Goal: Task Accomplishment & Management: Manage account settings

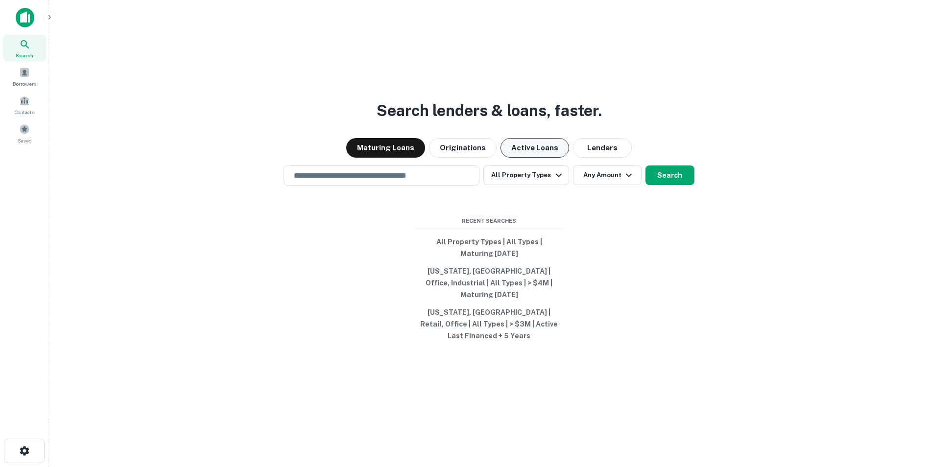
drag, startPoint x: 523, startPoint y: 159, endPoint x: 517, endPoint y: 163, distance: 7.3
click at [523, 158] on button "Active Loans" at bounding box center [534, 148] width 69 height 20
click at [440, 186] on div "​" at bounding box center [382, 176] width 196 height 20
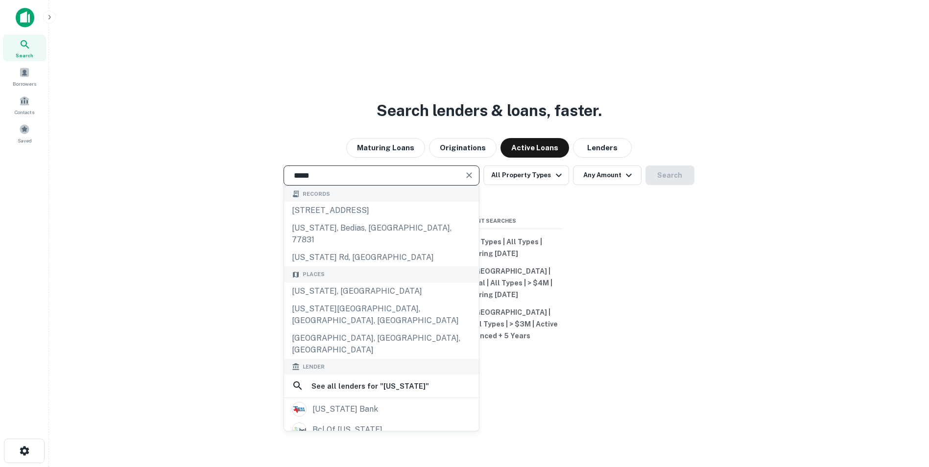
drag, startPoint x: 319, startPoint y: 185, endPoint x: 291, endPoint y: 189, distance: 28.1
click at [291, 181] on input "*****" at bounding box center [374, 175] width 172 height 11
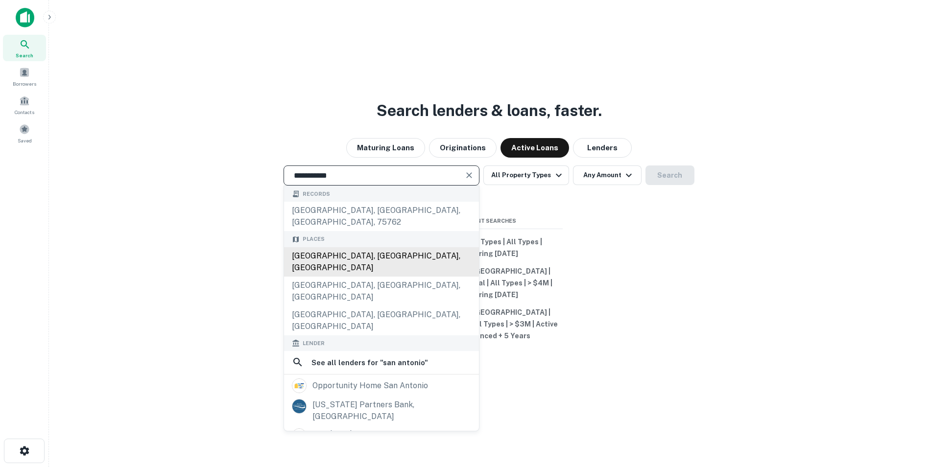
click at [325, 259] on div "[GEOGRAPHIC_DATA], [GEOGRAPHIC_DATA], [GEOGRAPHIC_DATA]" at bounding box center [381, 261] width 195 height 29
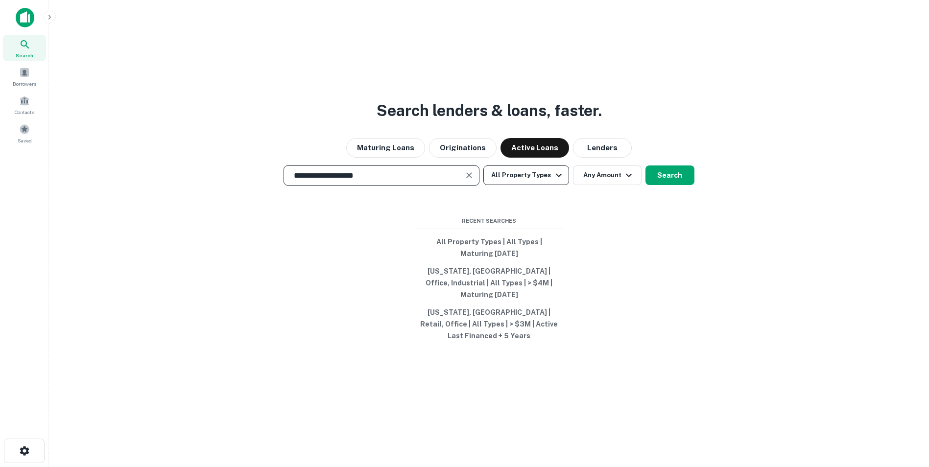
type input "**********"
click at [556, 177] on icon "button" at bounding box center [559, 174] width 6 height 3
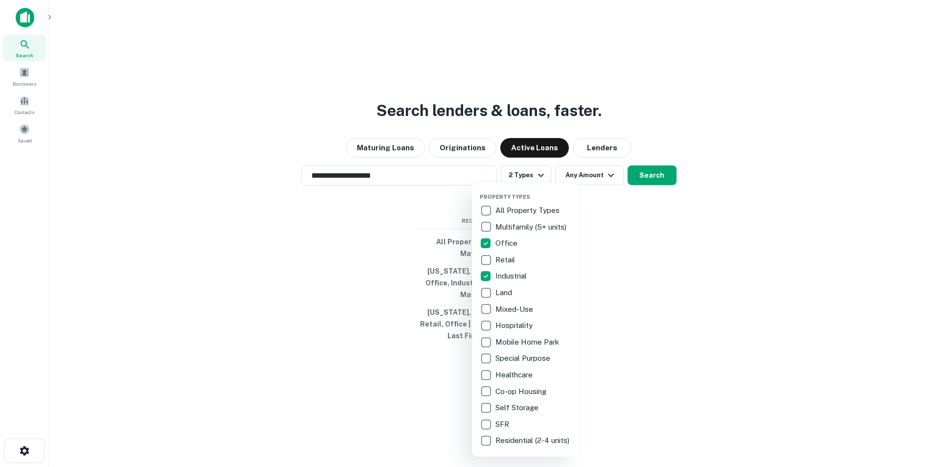
click at [613, 188] on div at bounding box center [468, 233] width 936 height 467
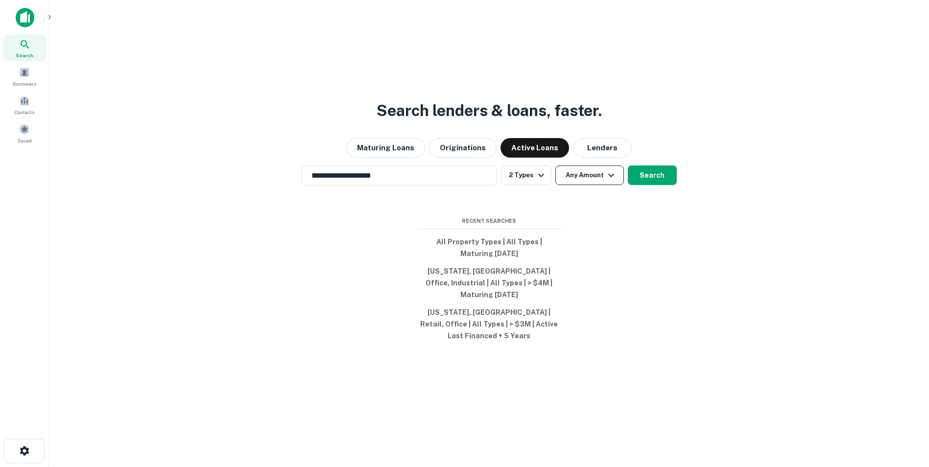
click at [607, 181] on icon "button" at bounding box center [611, 175] width 12 height 12
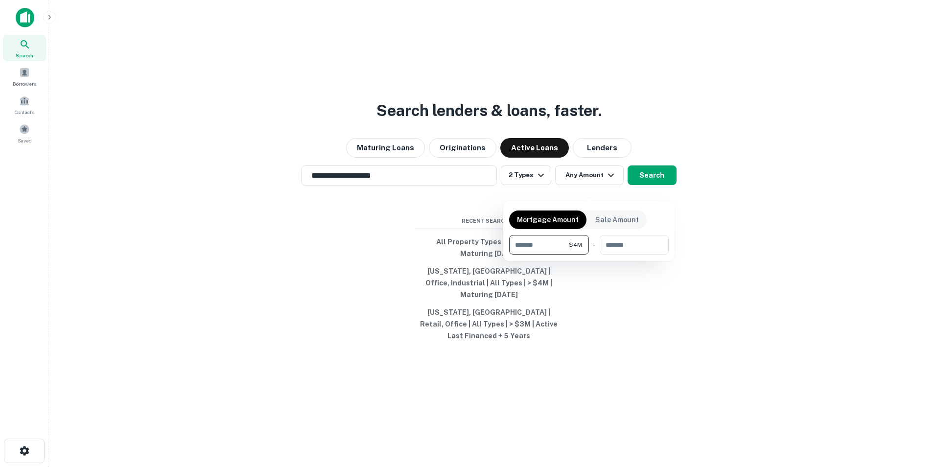
type input "*******"
click at [707, 216] on div at bounding box center [468, 233] width 936 height 467
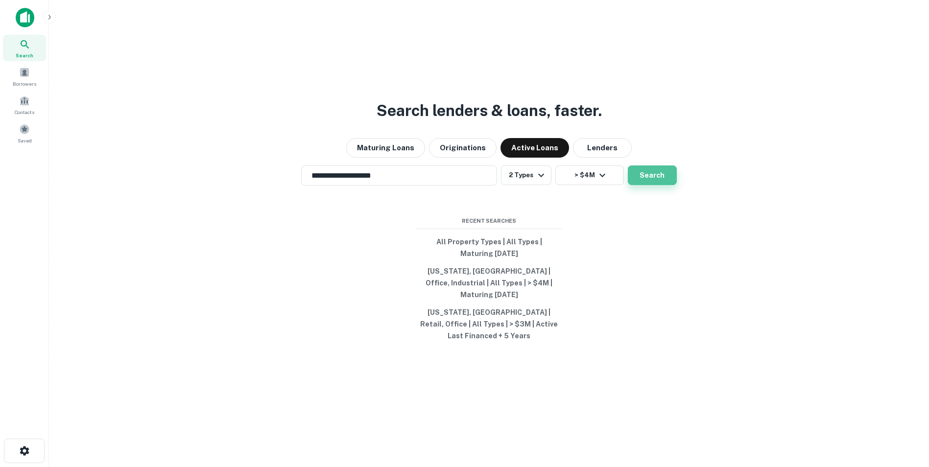
click at [647, 185] on button "Search" at bounding box center [652, 176] width 49 height 20
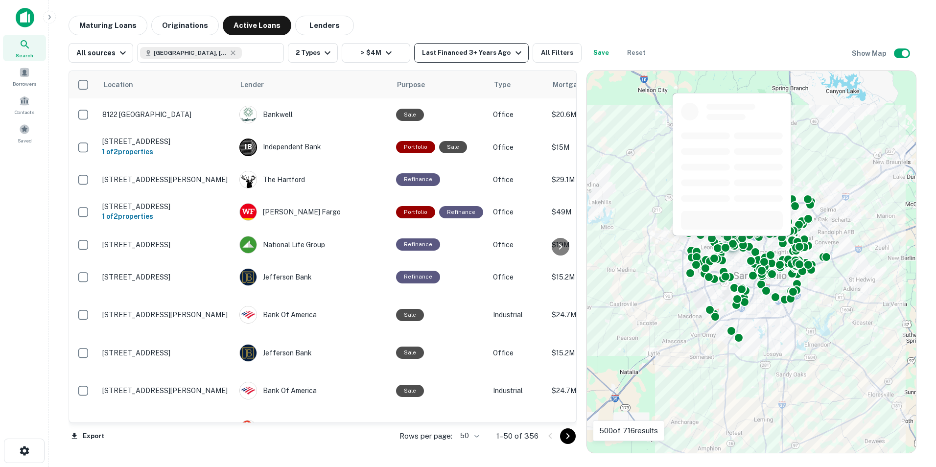
click at [485, 55] on div "Last Financed 3+ Years Ago" at bounding box center [473, 53] width 102 height 12
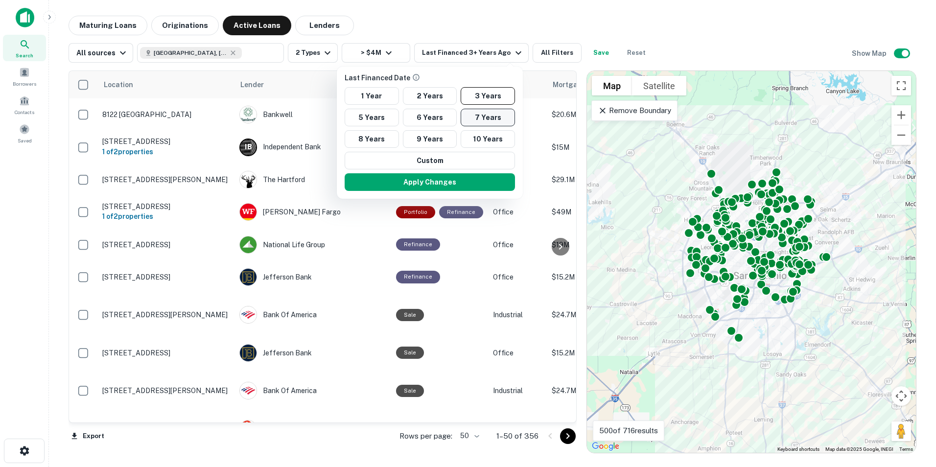
click at [471, 119] on button "7 Years" at bounding box center [488, 118] width 54 height 18
click at [431, 183] on button "Apply Changes" at bounding box center [430, 182] width 170 height 18
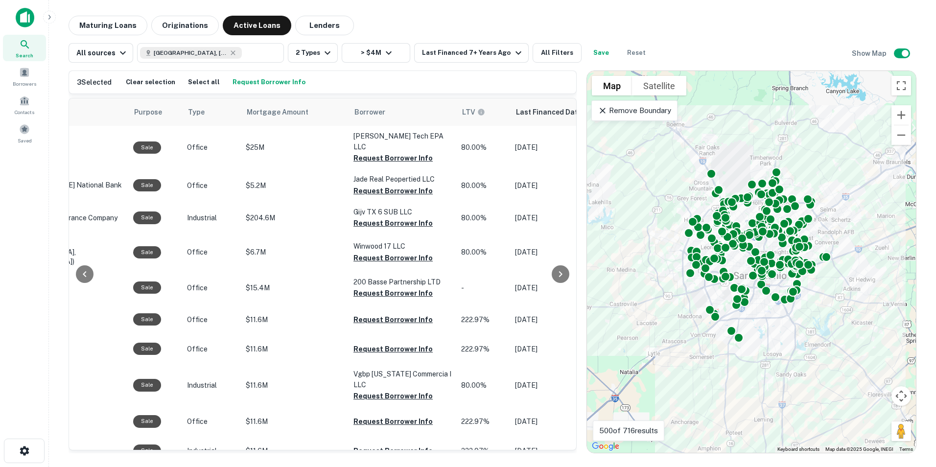
scroll to position [0, 267]
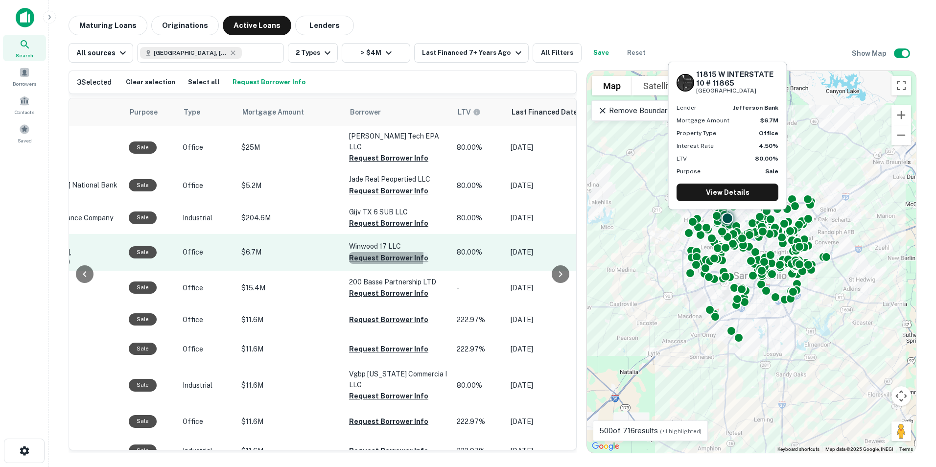
click at [365, 252] on button "Request Borrower Info" at bounding box center [388, 258] width 79 height 12
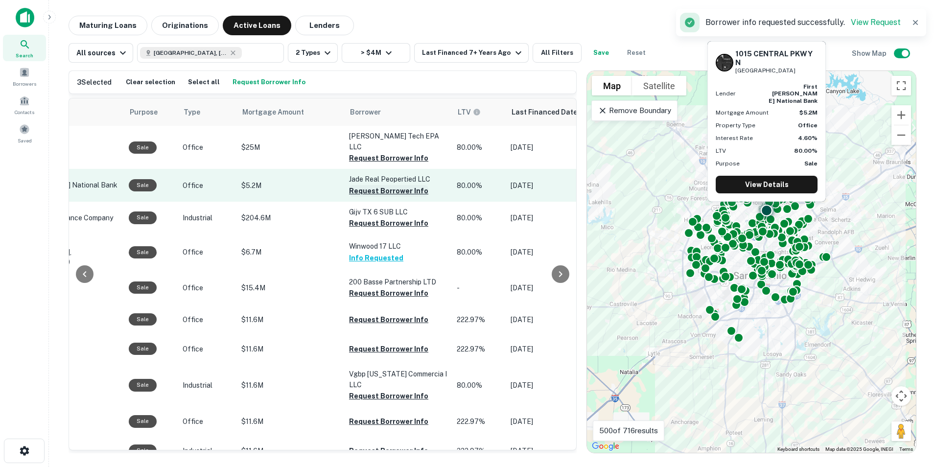
click at [371, 185] on button "Request Borrower Info" at bounding box center [388, 191] width 79 height 12
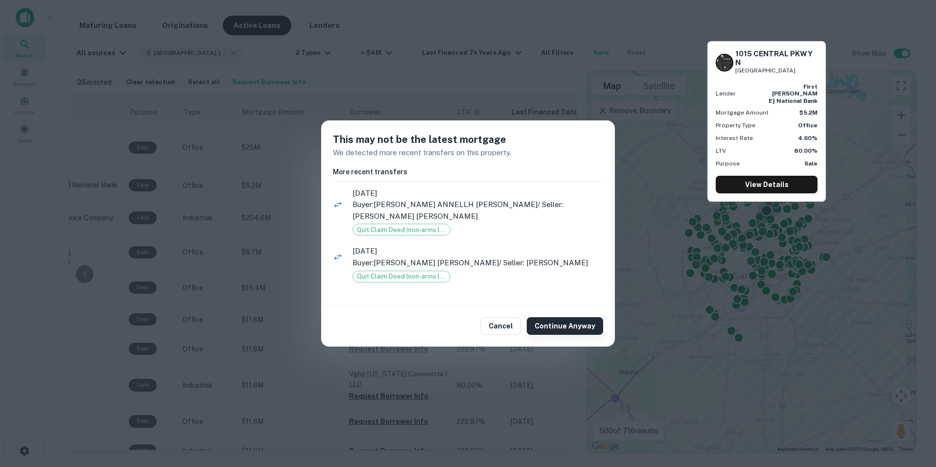
click at [577, 319] on button "Continue Anyway" at bounding box center [565, 326] width 76 height 18
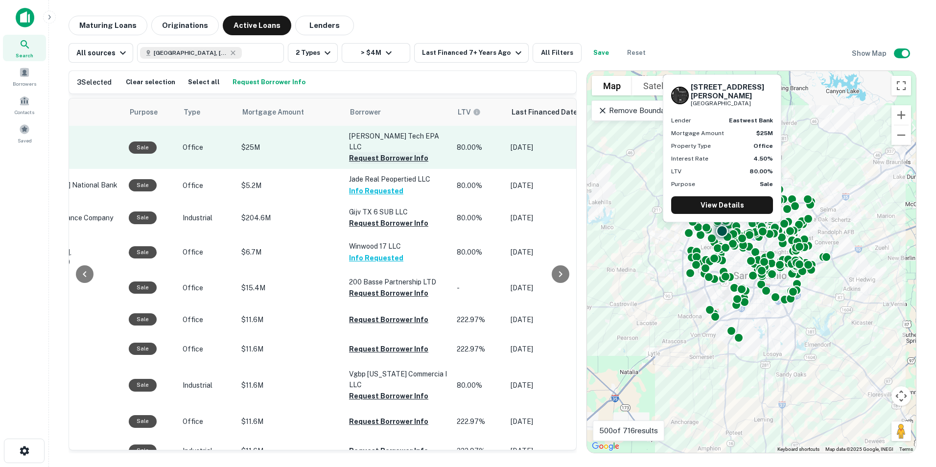
click at [376, 152] on button "Request Borrower Info" at bounding box center [388, 158] width 79 height 12
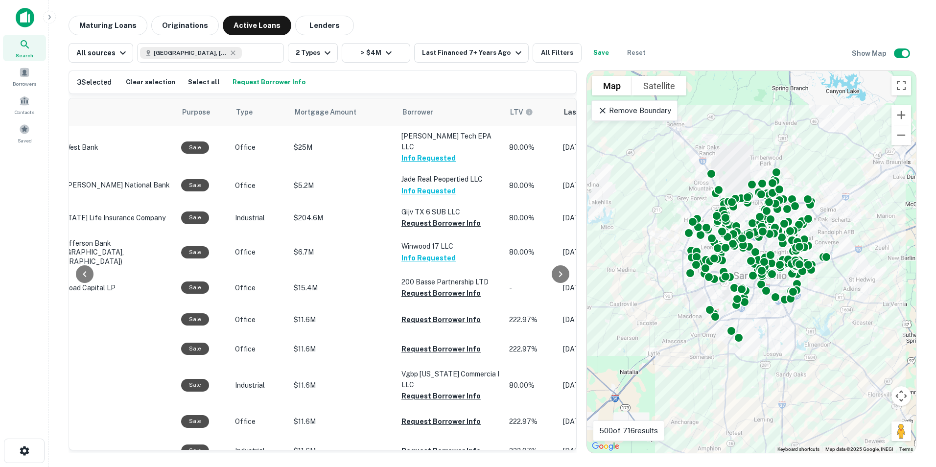
scroll to position [0, 259]
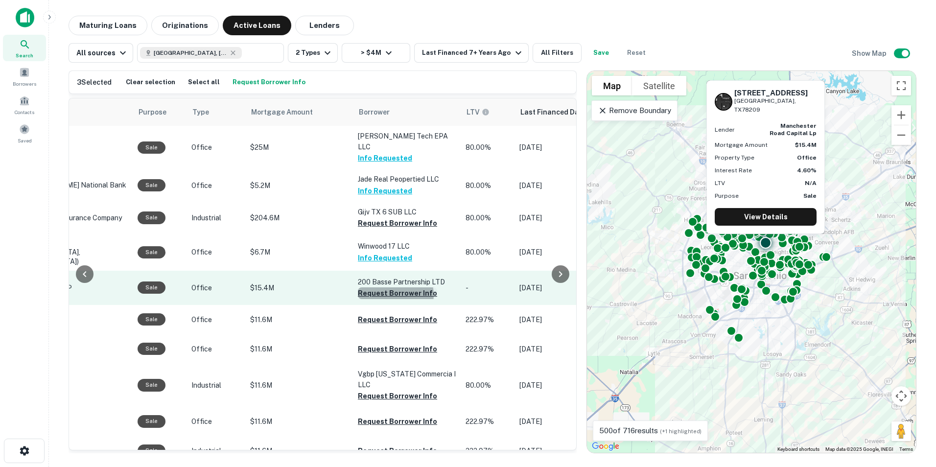
click at [395, 287] on button "Request Borrower Info" at bounding box center [397, 293] width 79 height 12
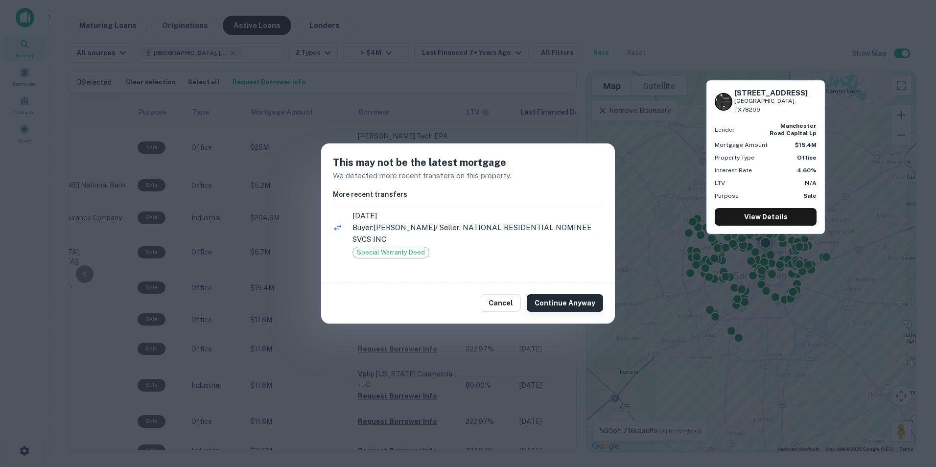
click at [561, 305] on button "Continue Anyway" at bounding box center [565, 303] width 76 height 18
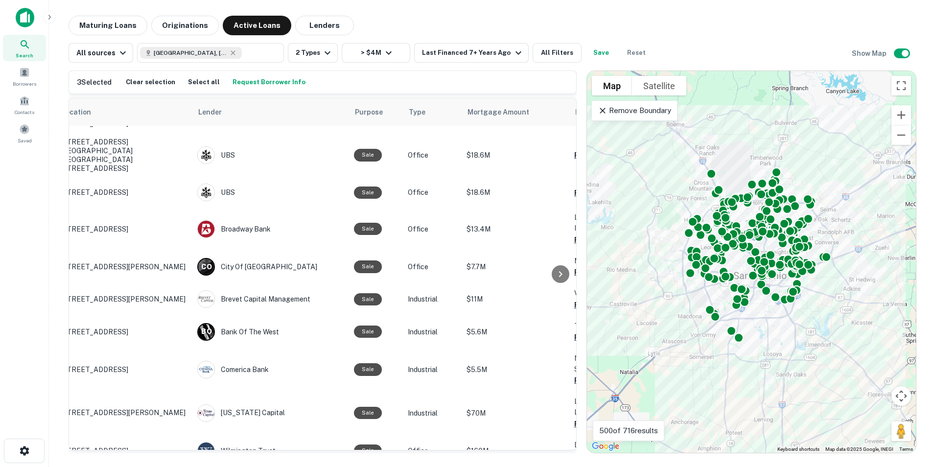
scroll to position [832, 0]
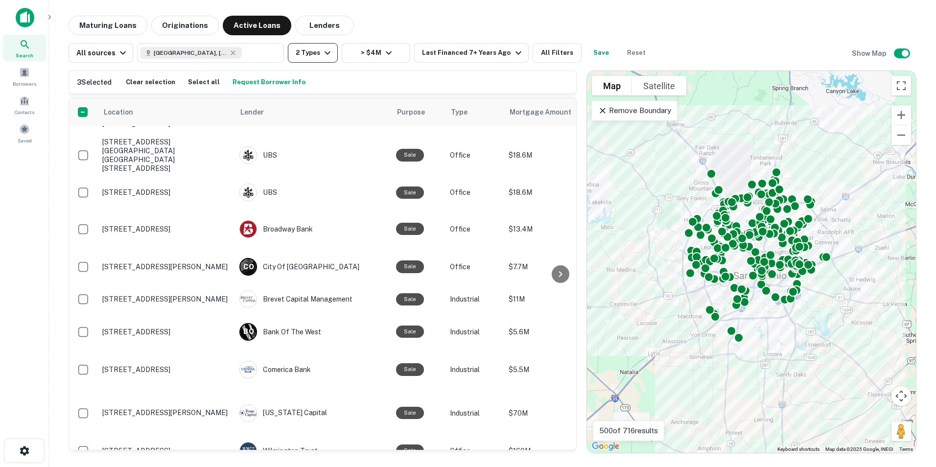
click at [304, 50] on button "2 Types" at bounding box center [313, 53] width 50 height 20
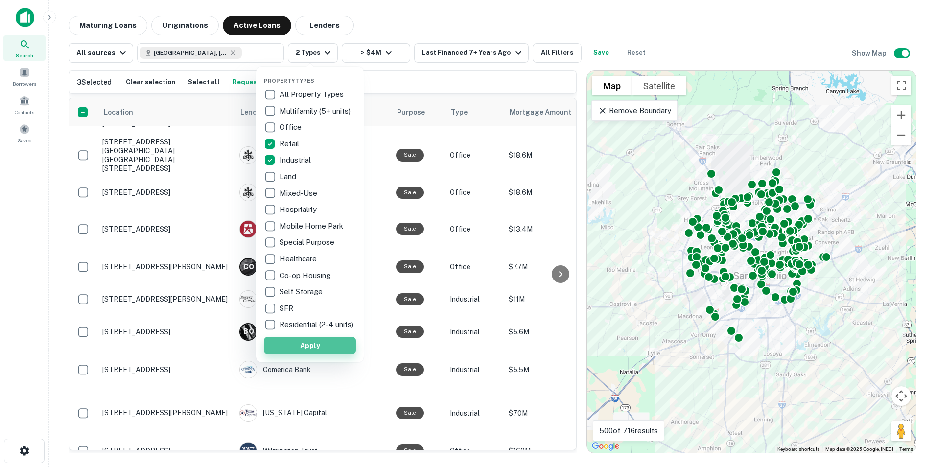
click at [295, 353] on button "Apply" at bounding box center [310, 346] width 92 height 18
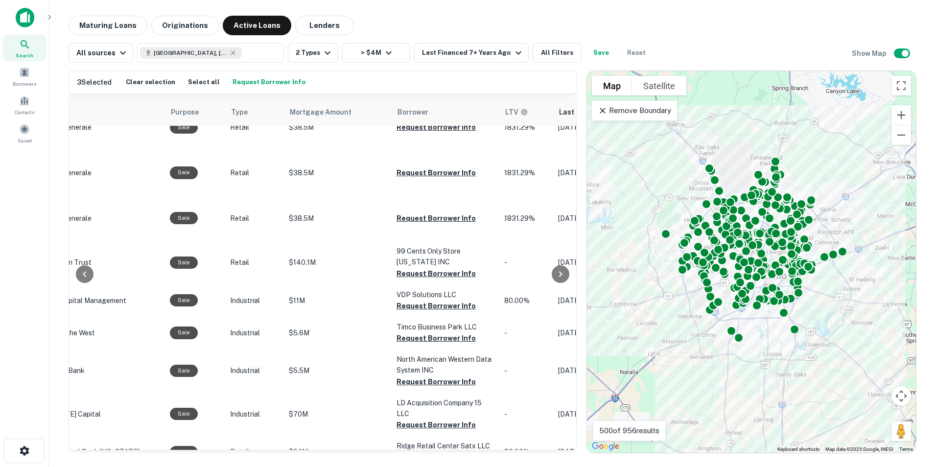
scroll to position [1077, 288]
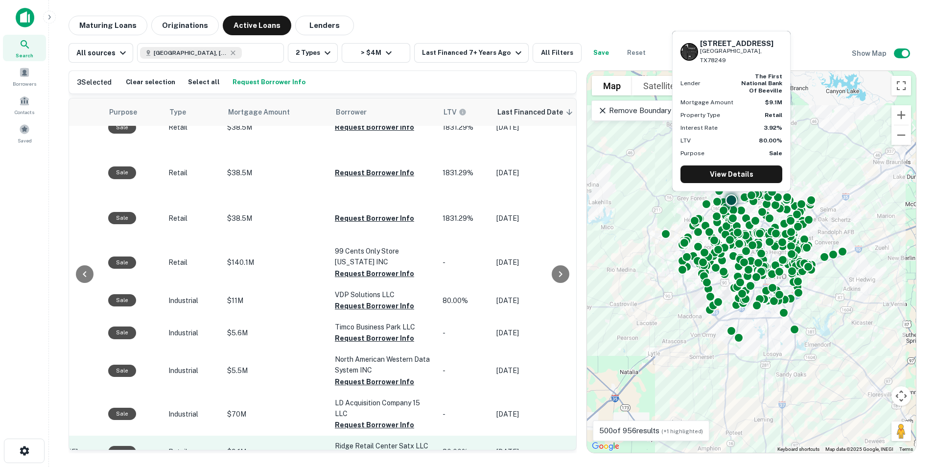
click at [353, 452] on button "Request Borrower Info" at bounding box center [374, 458] width 79 height 12
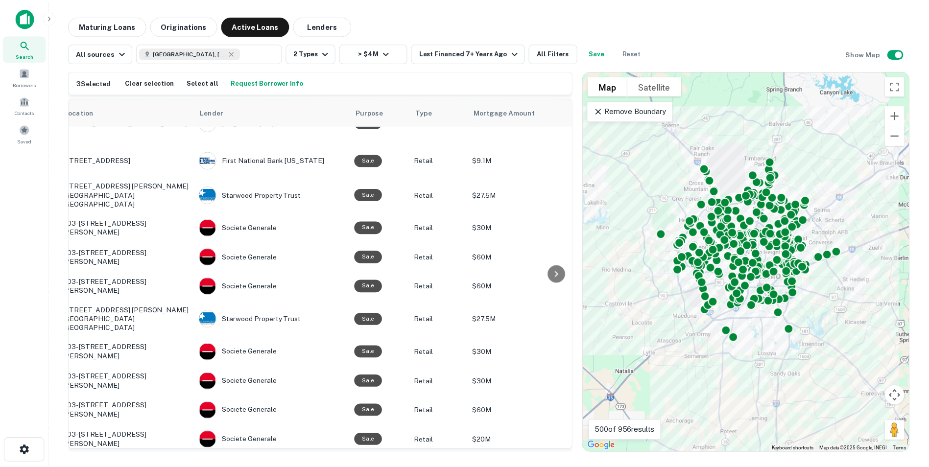
scroll to position [1369, 0]
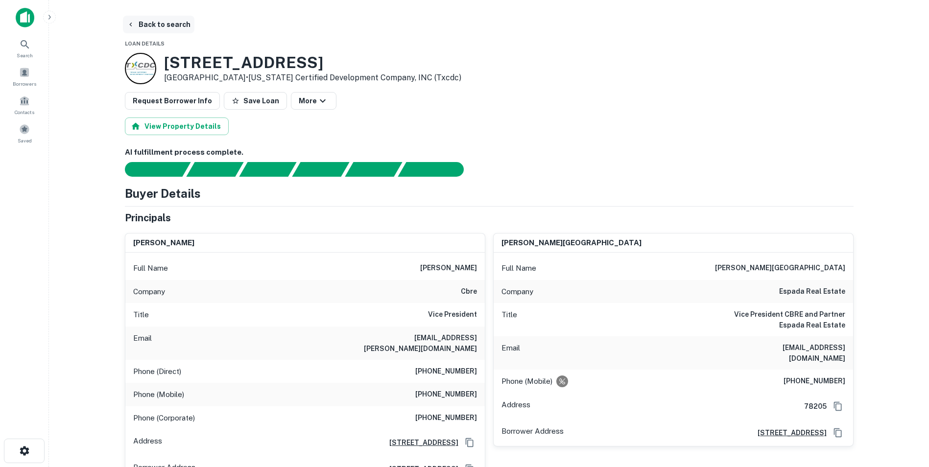
click at [145, 22] on button "Back to search" at bounding box center [158, 25] width 71 height 18
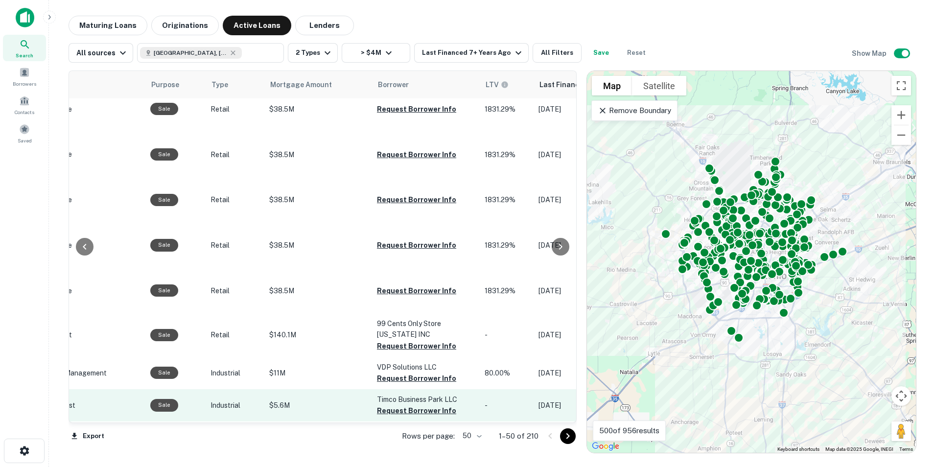
scroll to position [977, 249]
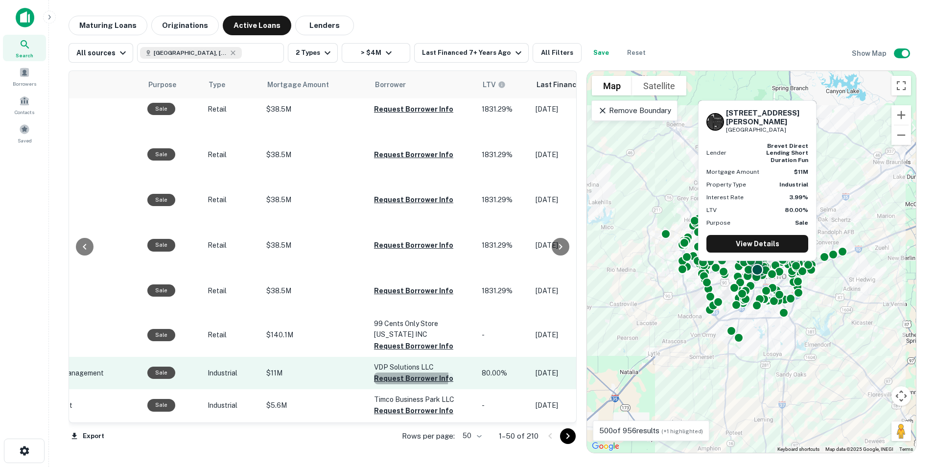
click at [399, 373] on button "Request Borrower Info" at bounding box center [413, 379] width 79 height 12
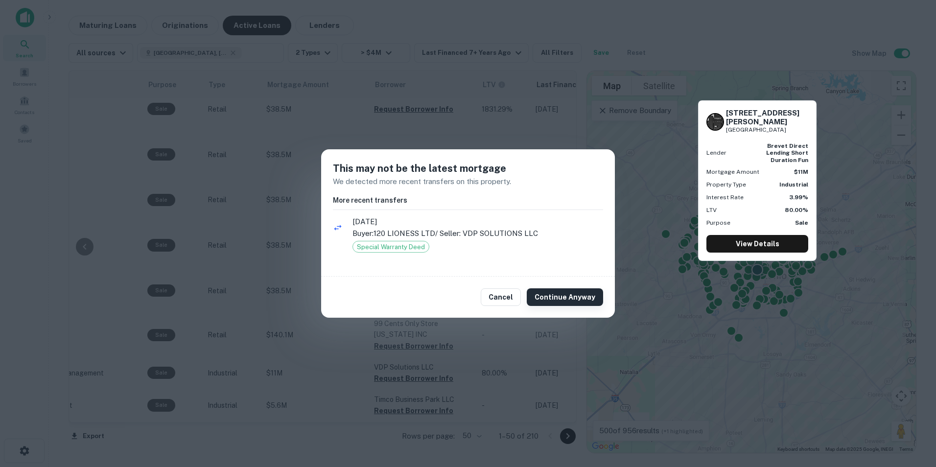
click at [561, 295] on button "Continue Anyway" at bounding box center [565, 297] width 76 height 18
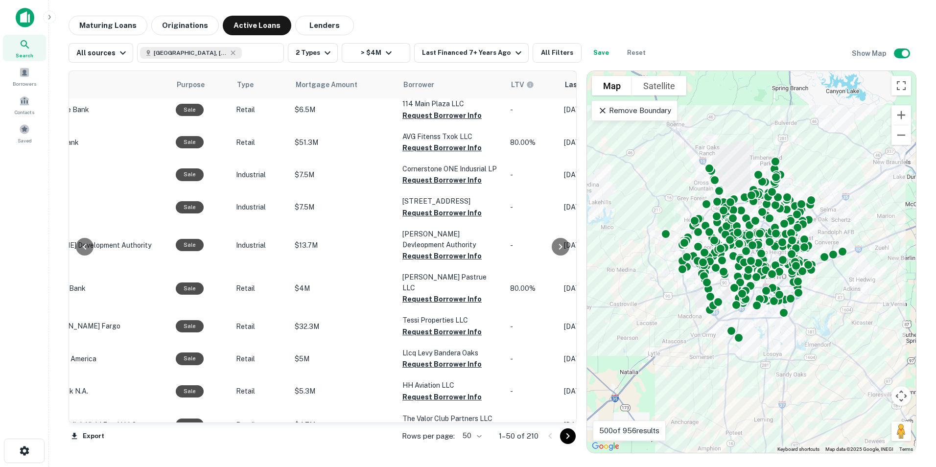
scroll to position [488, 225]
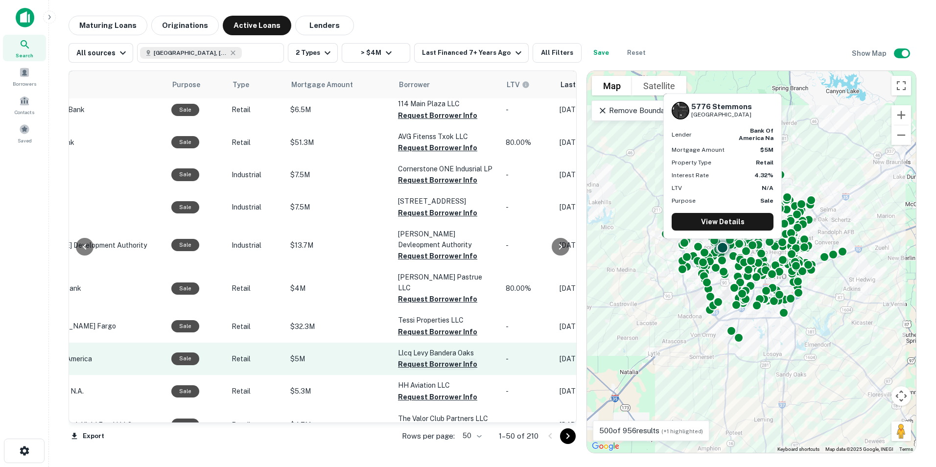
click at [419, 358] on button "Request Borrower Info" at bounding box center [437, 364] width 79 height 12
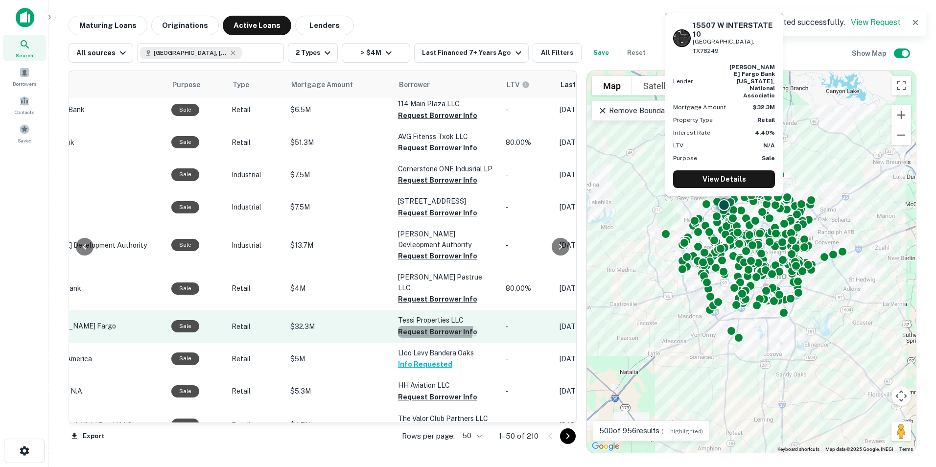
click at [416, 326] on button "Request Borrower Info" at bounding box center [437, 332] width 79 height 12
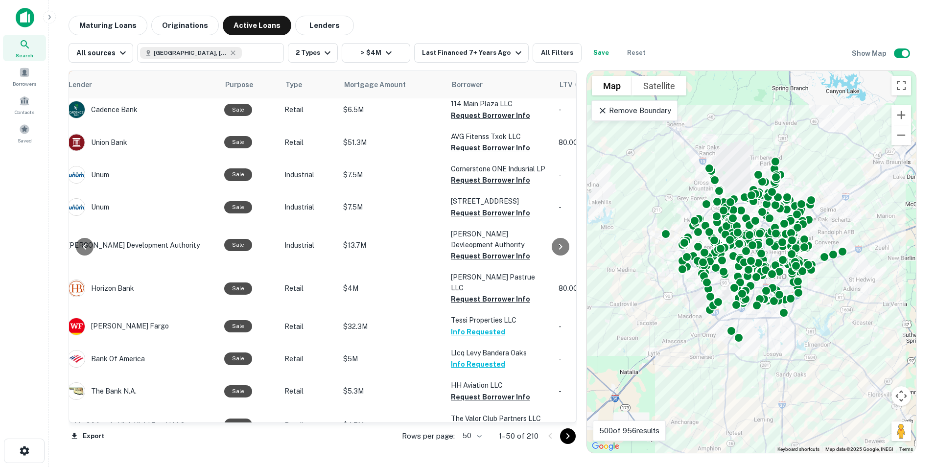
scroll to position [488, 213]
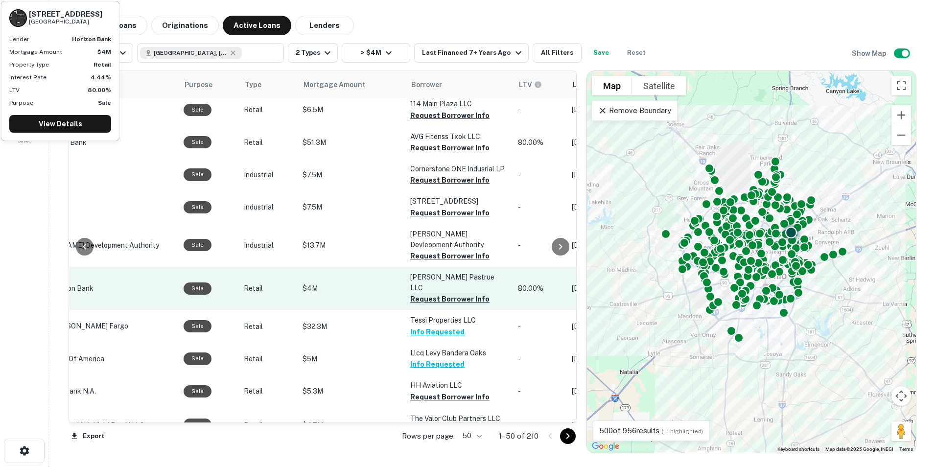
click at [432, 293] on button "Request Borrower Info" at bounding box center [449, 299] width 79 height 12
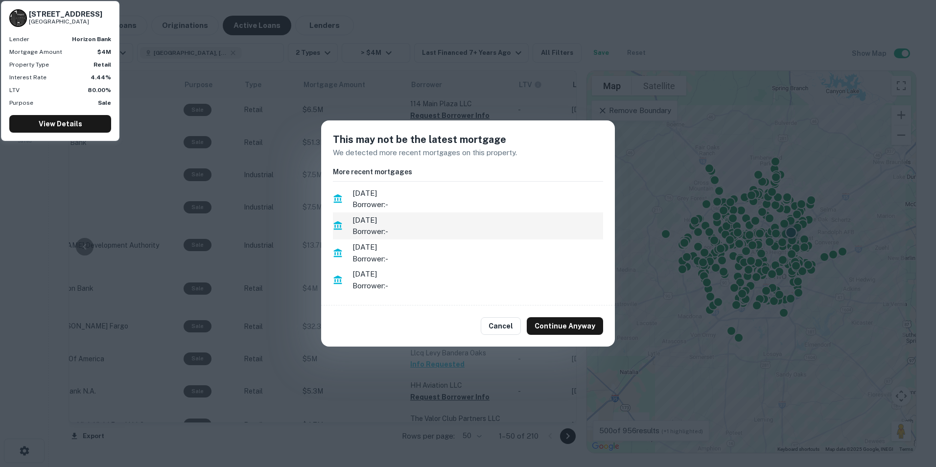
scroll to position [4, 0]
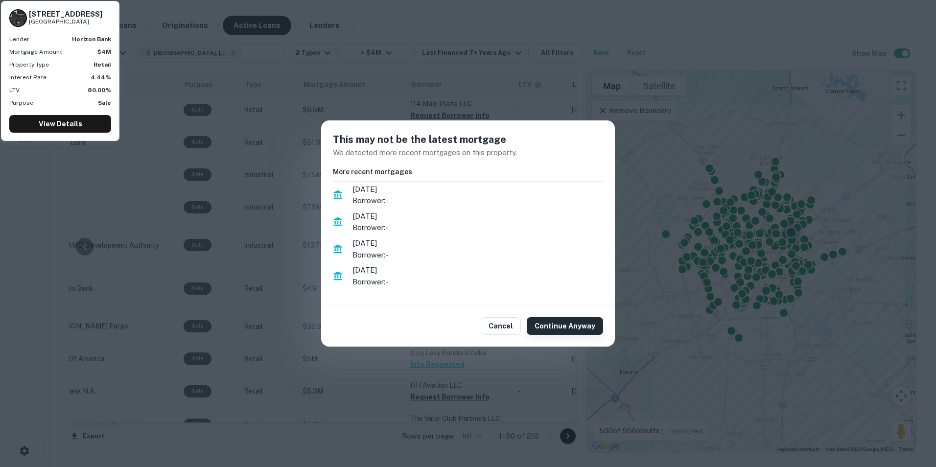
click at [555, 327] on button "Continue Anyway" at bounding box center [565, 326] width 76 height 18
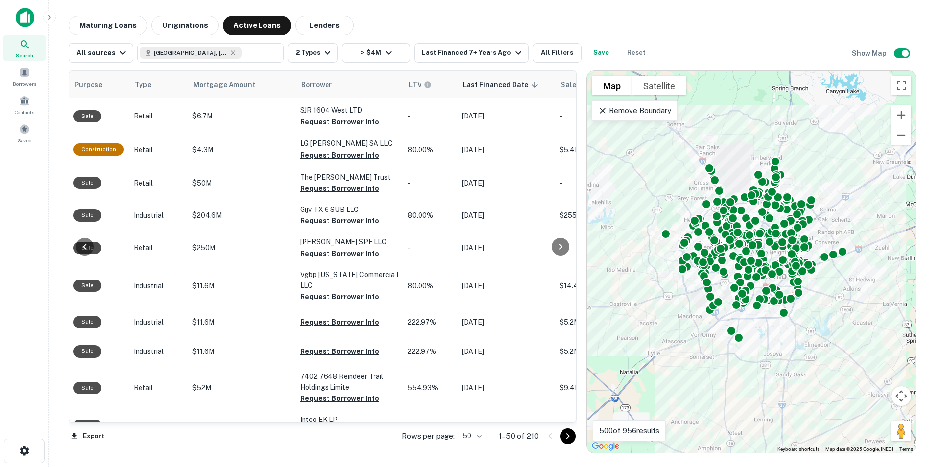
scroll to position [96, 320]
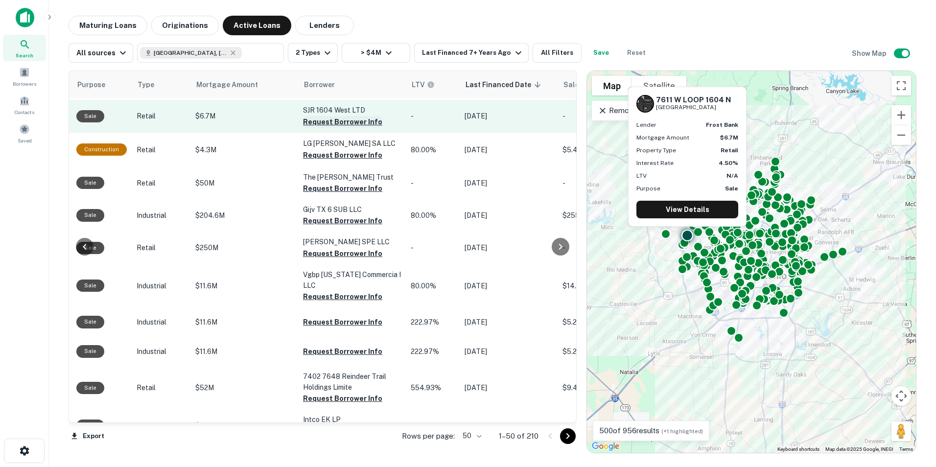
click at [333, 123] on button "Request Borrower Info" at bounding box center [342, 122] width 79 height 12
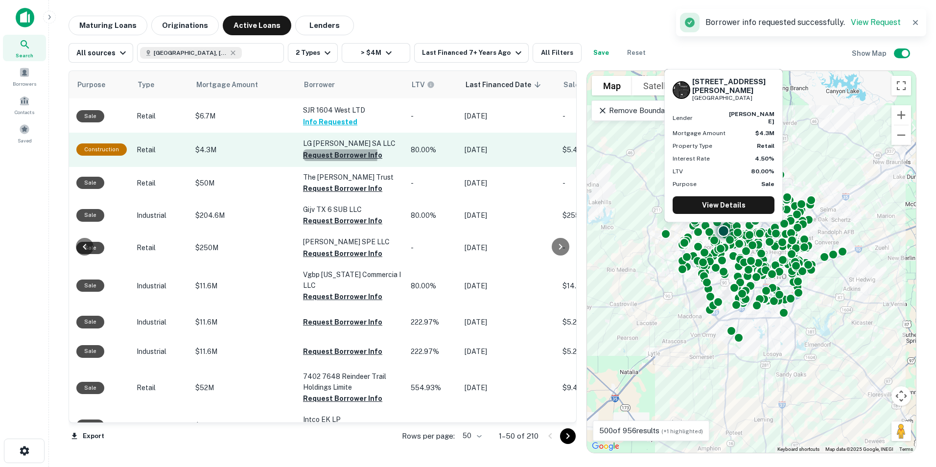
click at [326, 155] on button "Request Borrower Info" at bounding box center [342, 155] width 79 height 12
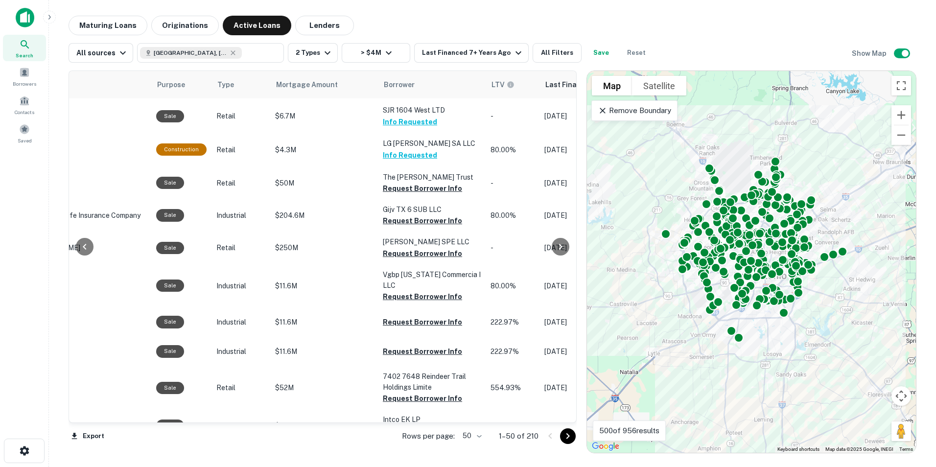
scroll to position [96, 241]
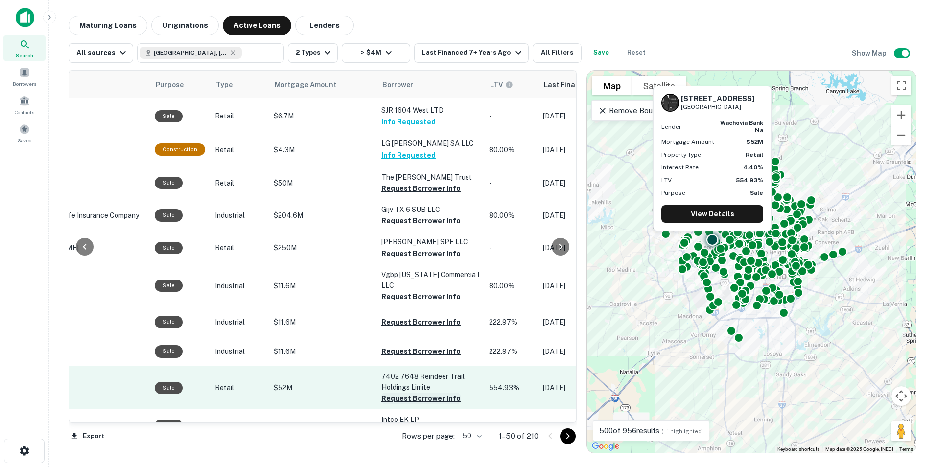
click at [405, 393] on button "Request Borrower Info" at bounding box center [420, 399] width 79 height 12
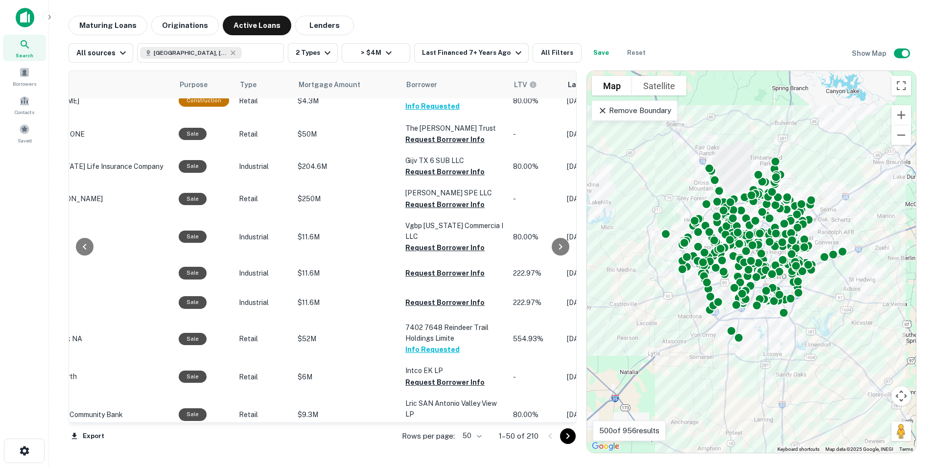
scroll to position [145, 244]
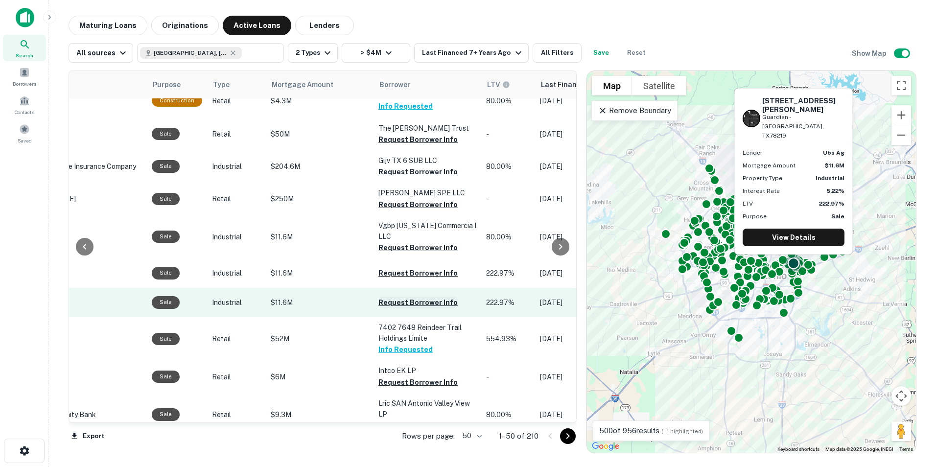
click at [395, 297] on button "Request Borrower Info" at bounding box center [418, 303] width 79 height 12
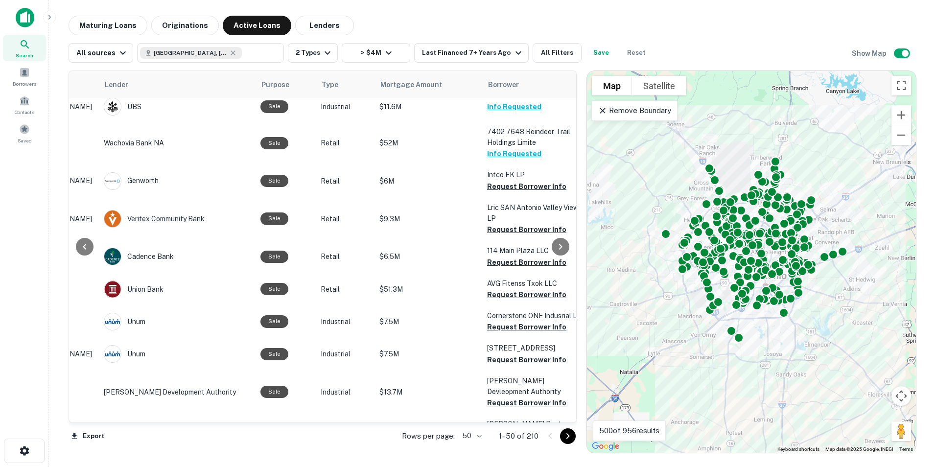
scroll to position [341, 149]
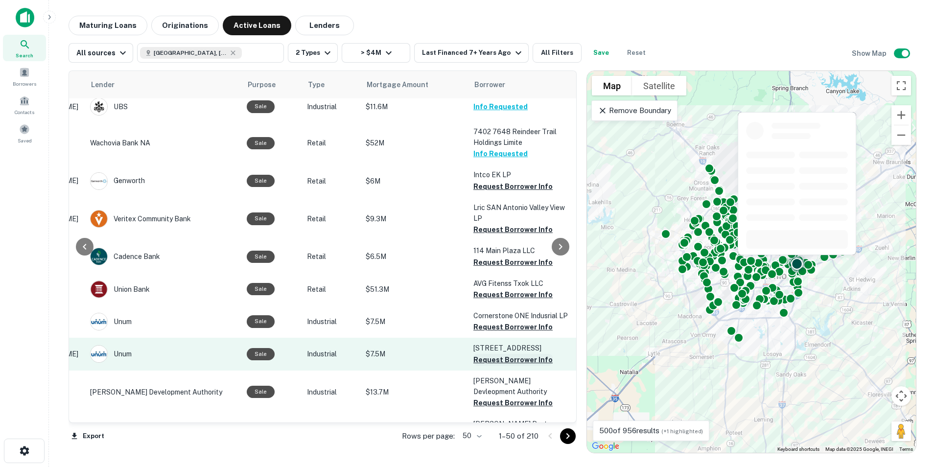
click at [493, 354] on button "Request Borrower Info" at bounding box center [513, 360] width 79 height 12
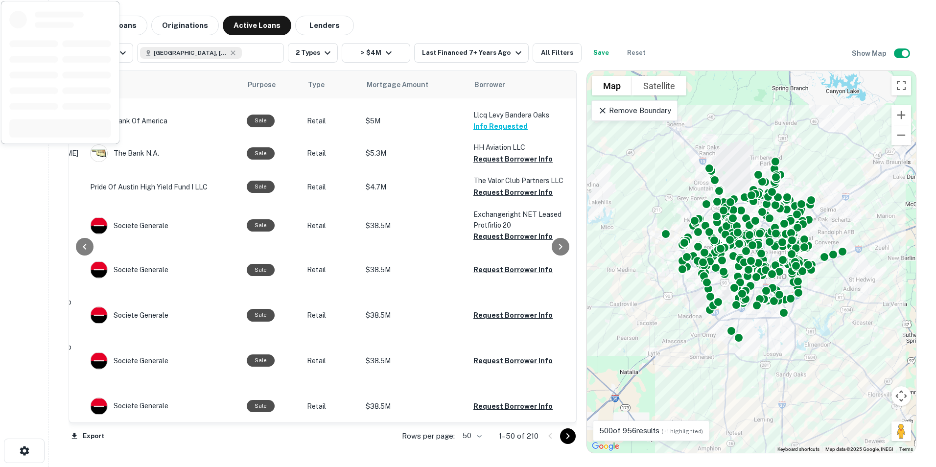
scroll to position [831, 149]
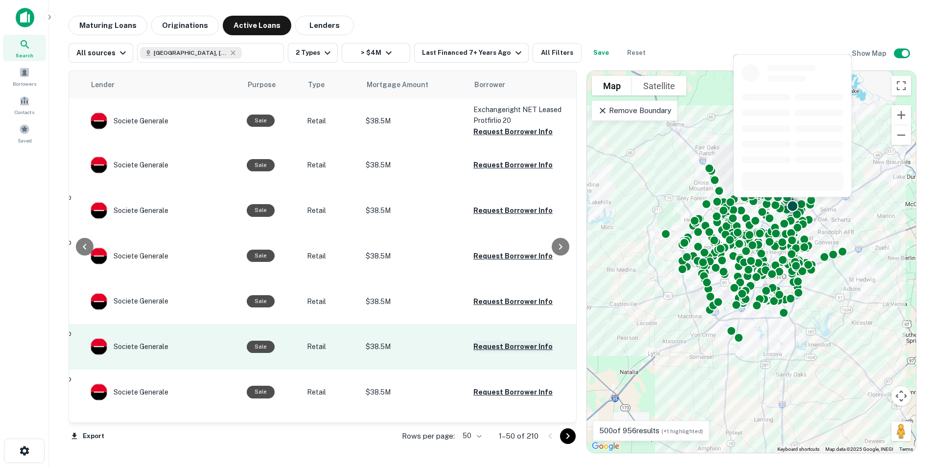
click at [490, 341] on button "Request Borrower Info" at bounding box center [513, 347] width 79 height 12
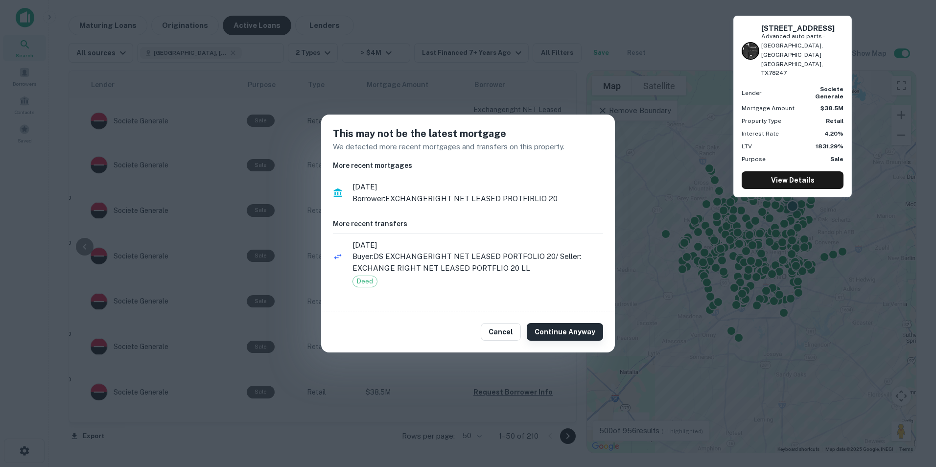
click at [559, 327] on button "Continue Anyway" at bounding box center [565, 332] width 76 height 18
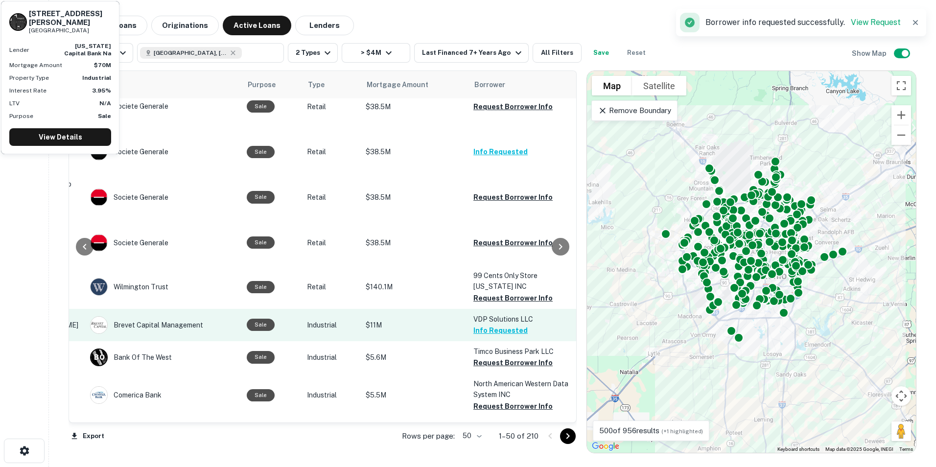
scroll to position [1026, 149]
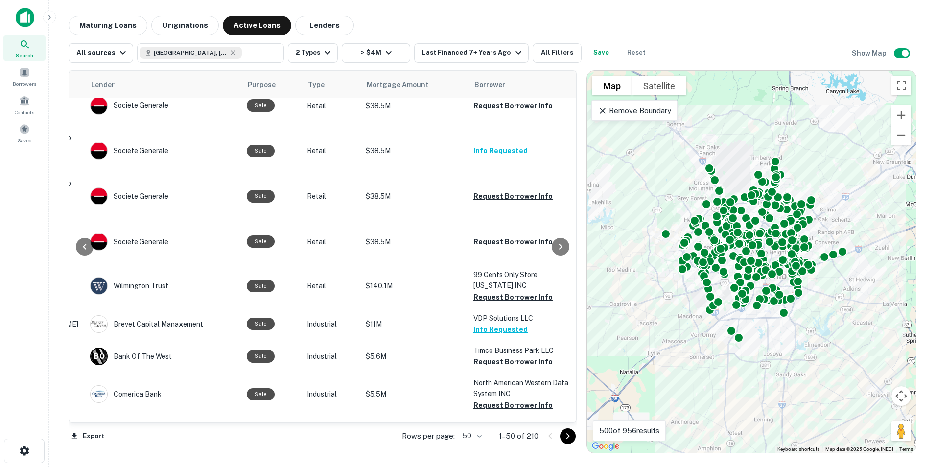
click at [571, 435] on icon "Go to next page" at bounding box center [568, 436] width 12 height 12
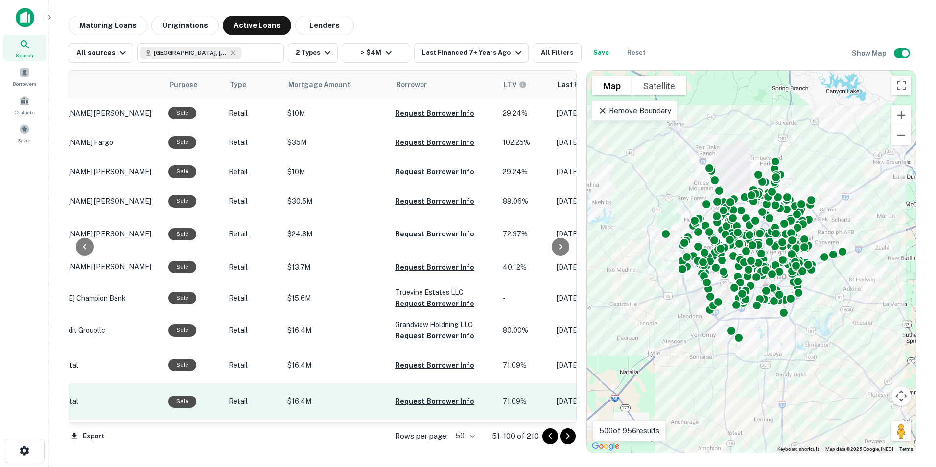
scroll to position [880, 236]
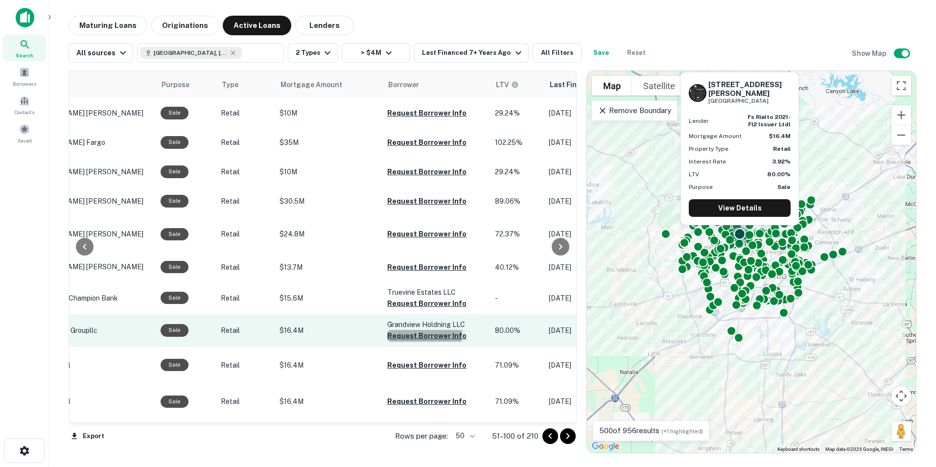
click at [408, 330] on button "Request Borrower Info" at bounding box center [426, 336] width 79 height 12
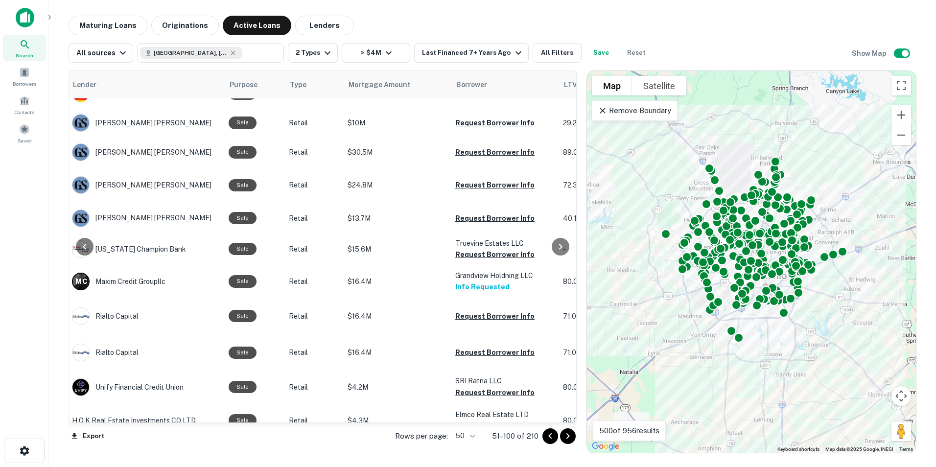
scroll to position [928, 173]
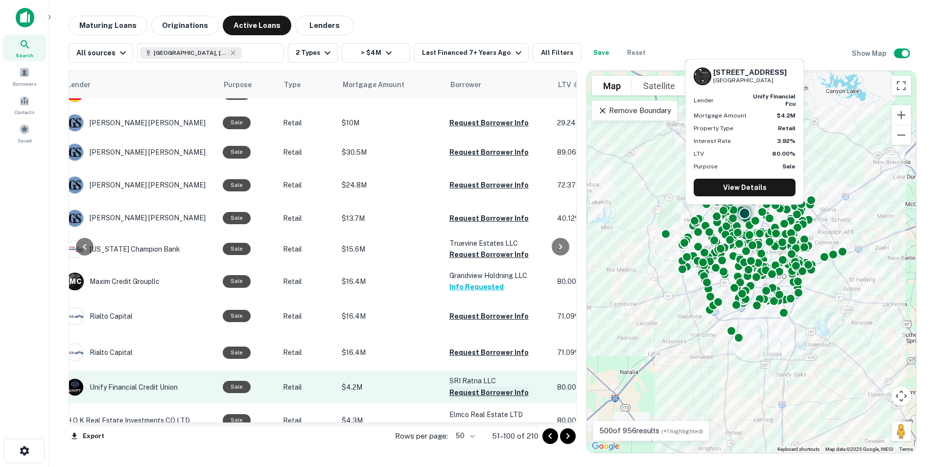
click at [456, 387] on button "Request Borrower Info" at bounding box center [489, 393] width 79 height 12
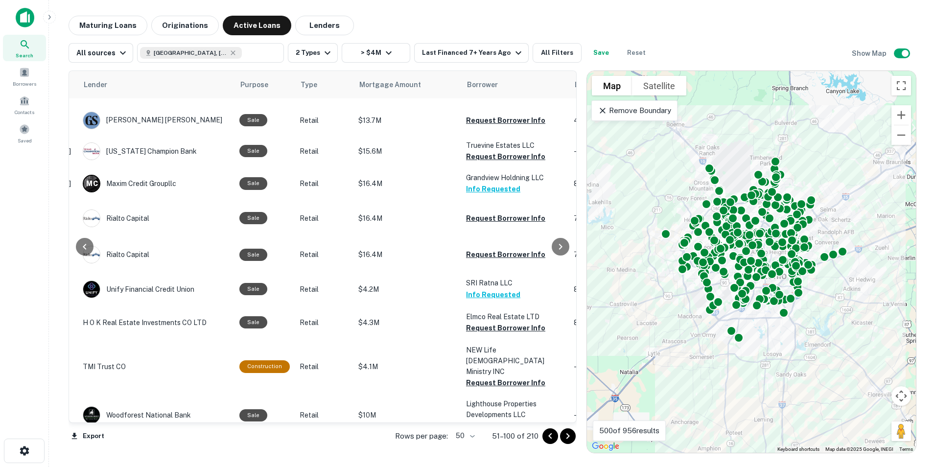
scroll to position [1026, 191]
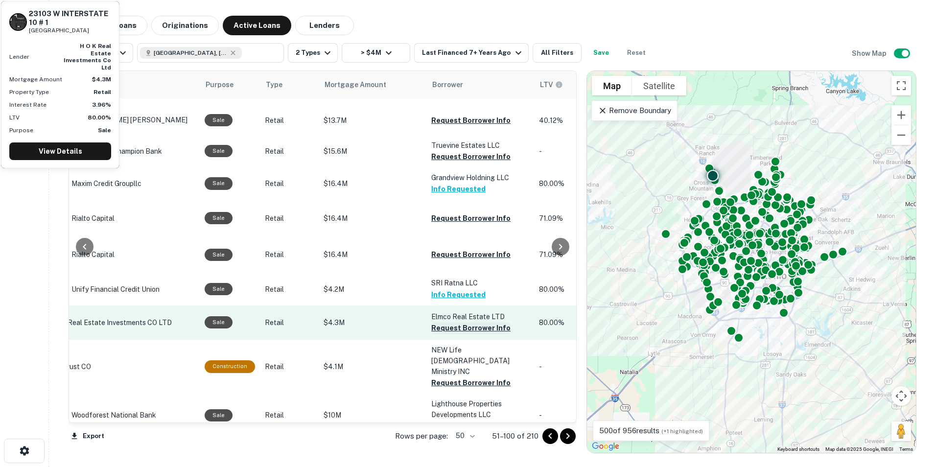
click at [451, 322] on button "Request Borrower Info" at bounding box center [470, 328] width 79 height 12
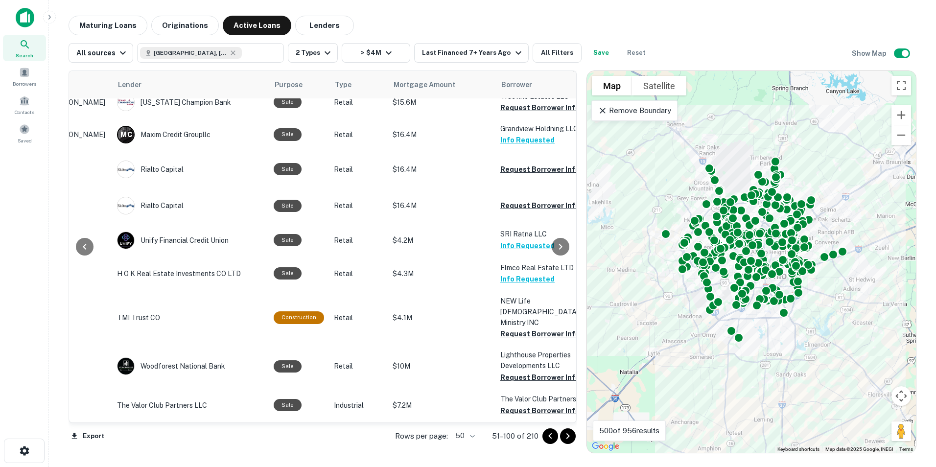
scroll to position [1075, 167]
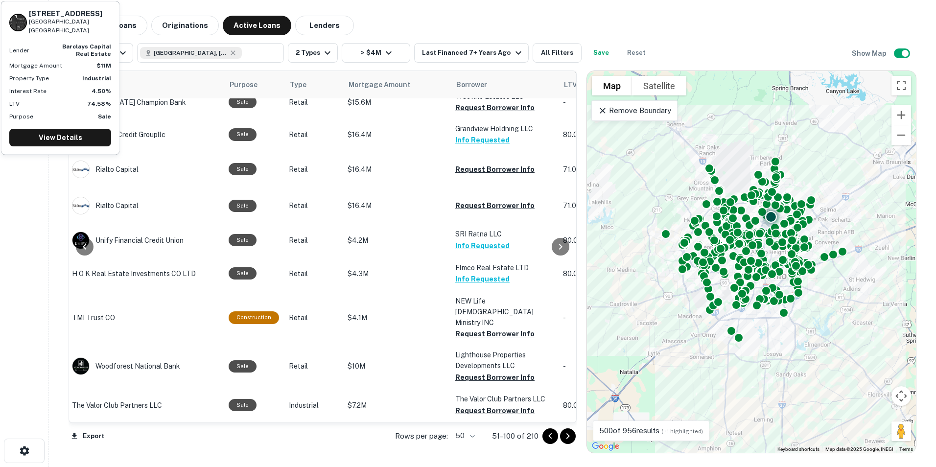
click at [476, 431] on button "Request Borrower Info" at bounding box center [494, 437] width 79 height 12
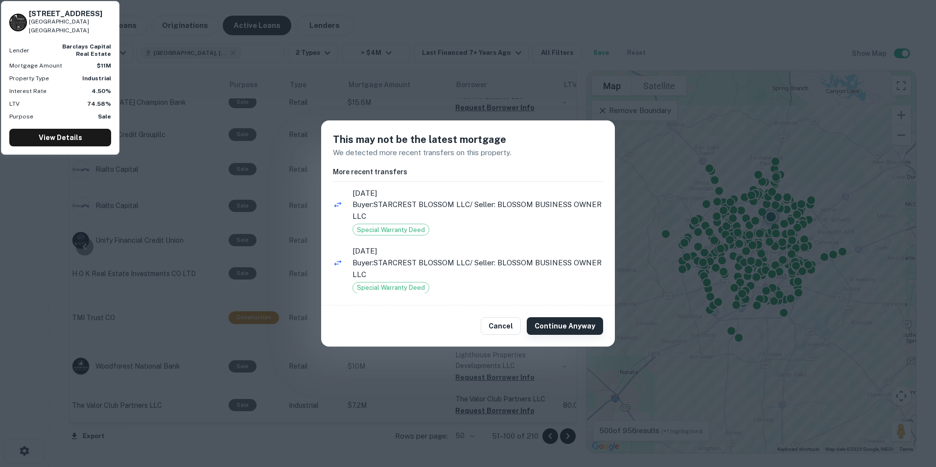
click at [553, 326] on button "Continue Anyway" at bounding box center [565, 326] width 76 height 18
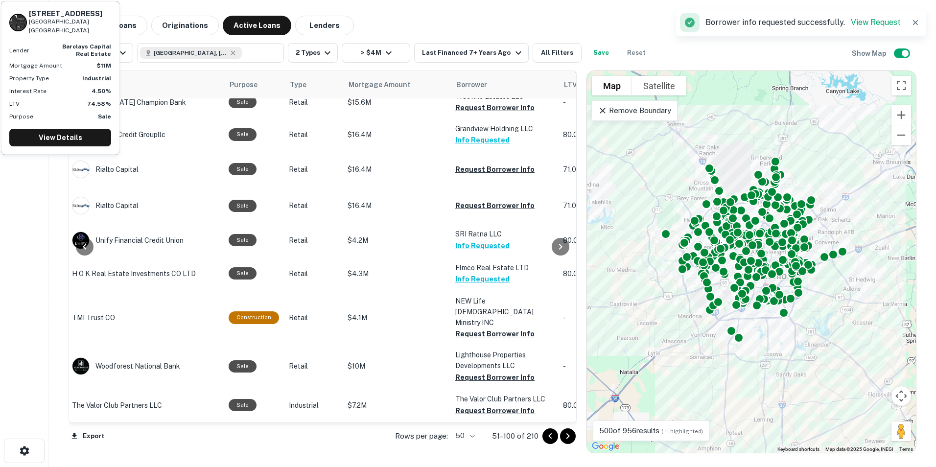
scroll to position [1222, 167]
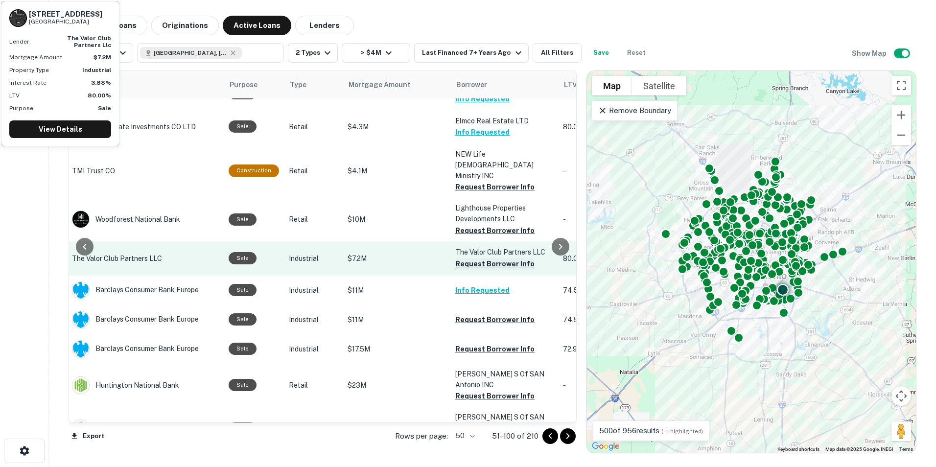
click at [475, 258] on button "Request Borrower Info" at bounding box center [494, 264] width 79 height 12
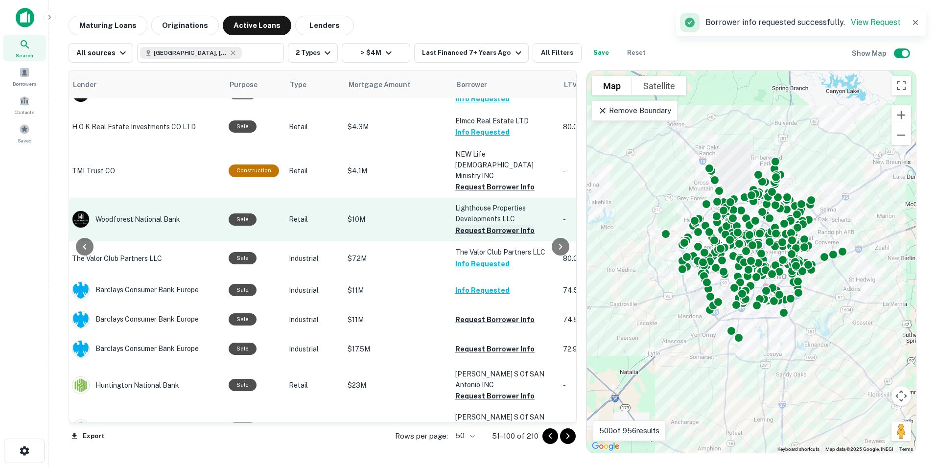
click at [480, 225] on button "Request Borrower Info" at bounding box center [494, 231] width 79 height 12
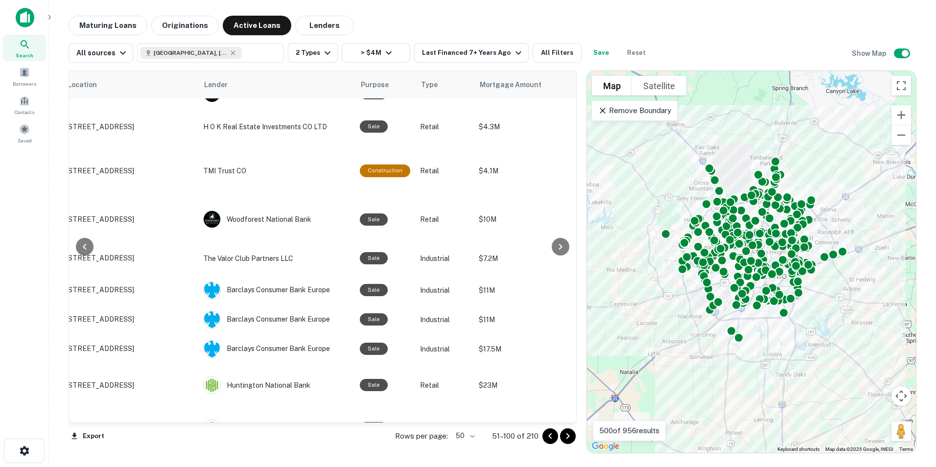
scroll to position [1222, 0]
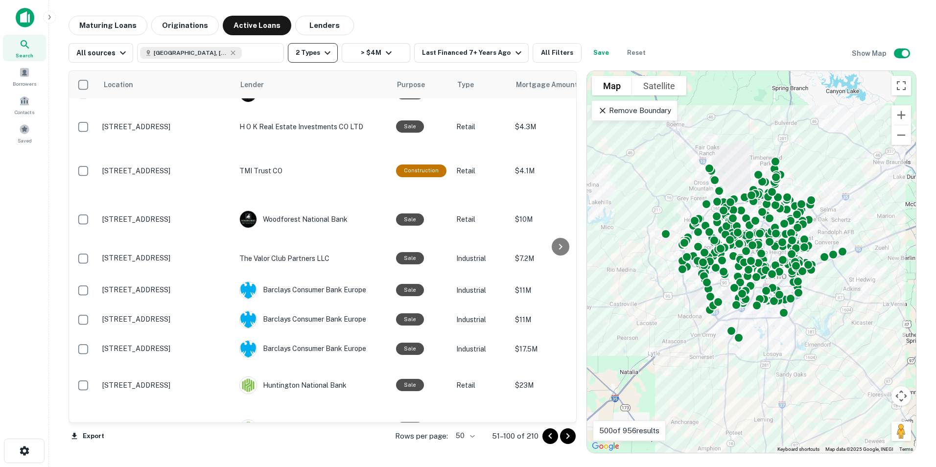
click at [322, 55] on icon "button" at bounding box center [328, 53] width 12 height 12
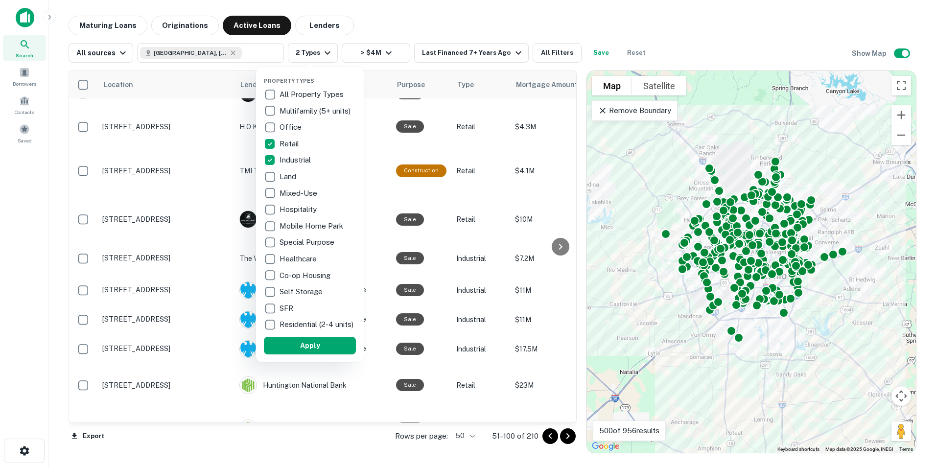
click at [567, 20] on div at bounding box center [468, 233] width 936 height 467
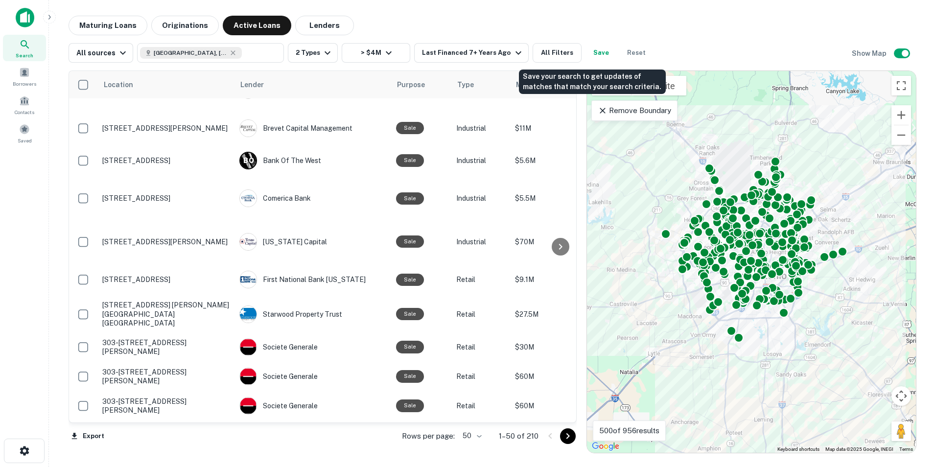
click at [590, 51] on button "Save" at bounding box center [601, 53] width 31 height 20
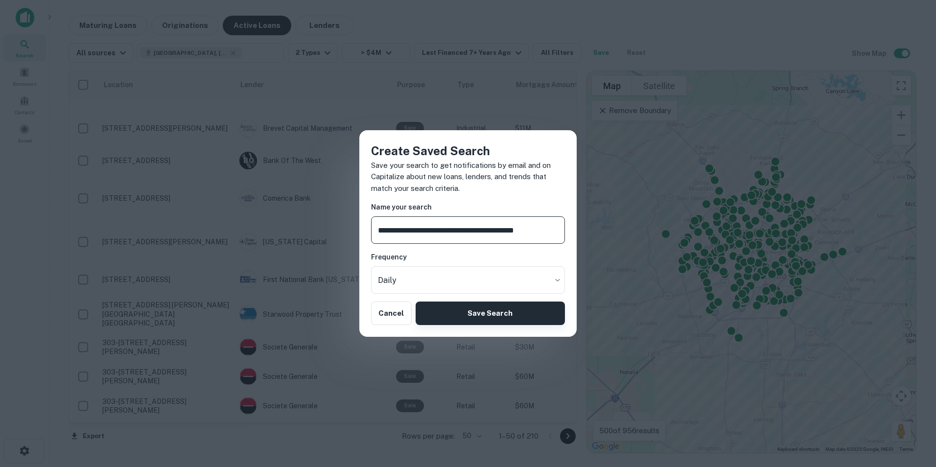
type input "**********"
click at [469, 310] on button "Save Search" at bounding box center [490, 314] width 149 height 24
